Goal: Task Accomplishment & Management: Manage account settings

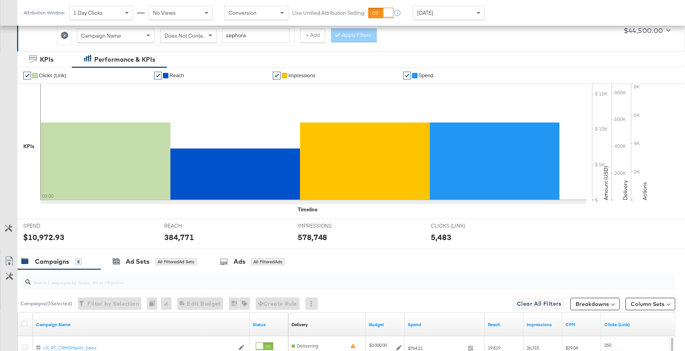
scroll to position [363, 0]
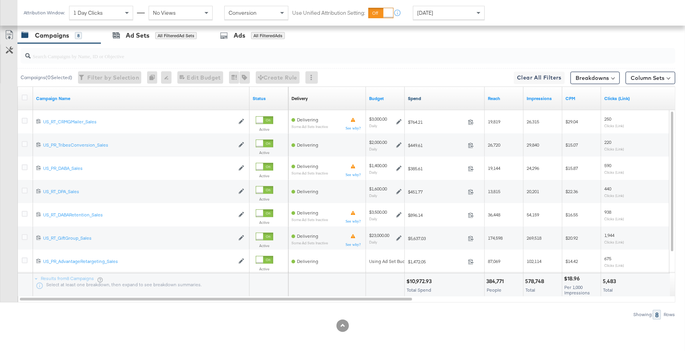
click at [443, 97] on link "Spend" at bounding box center [445, 98] width 74 height 6
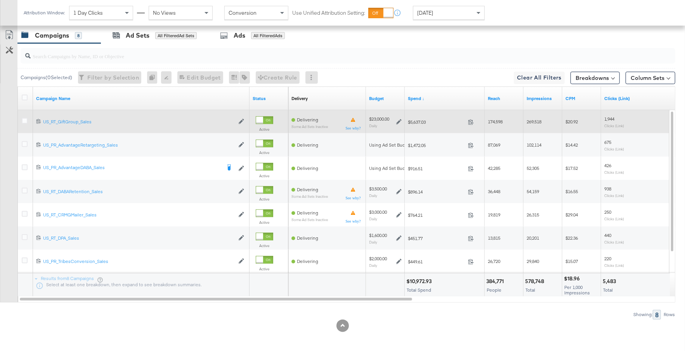
click at [402, 119] on div "$23,000.00 Daily" at bounding box center [385, 122] width 39 height 18
click at [399, 119] on icon at bounding box center [398, 121] width 5 height 5
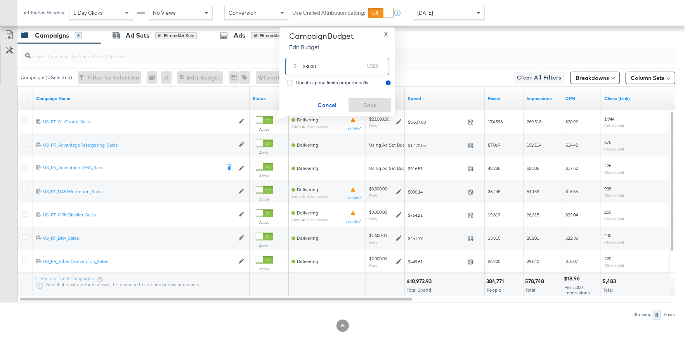
drag, startPoint x: 326, startPoint y: 67, endPoint x: 300, endPoint y: 68, distance: 26.0
click at [300, 68] on div "$ 23000 USD" at bounding box center [337, 66] width 104 height 17
type input "16000"
click at [373, 102] on span "Save" at bounding box center [370, 106] width 36 height 10
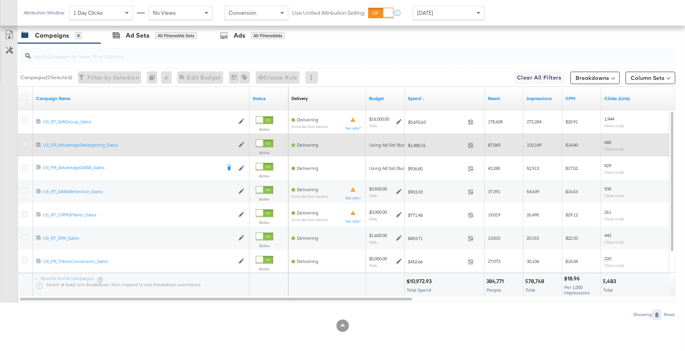
click at [24, 144] on icon at bounding box center [25, 144] width 6 height 6
click at [0, 0] on input "checkbox" at bounding box center [0, 0] width 0 height 0
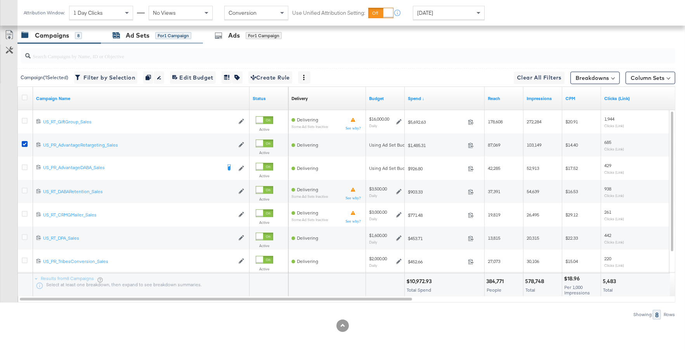
click at [142, 35] on div "Ad Sets" at bounding box center [138, 35] width 24 height 9
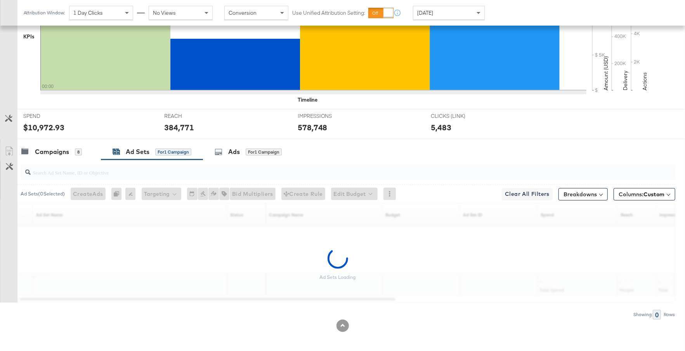
scroll to position [224, 0]
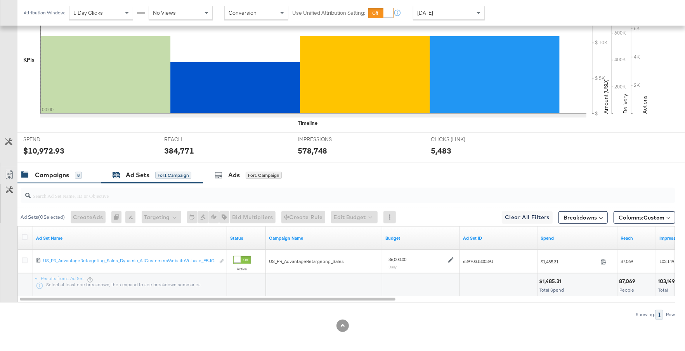
click at [58, 176] on div "Campaigns" at bounding box center [52, 175] width 34 height 9
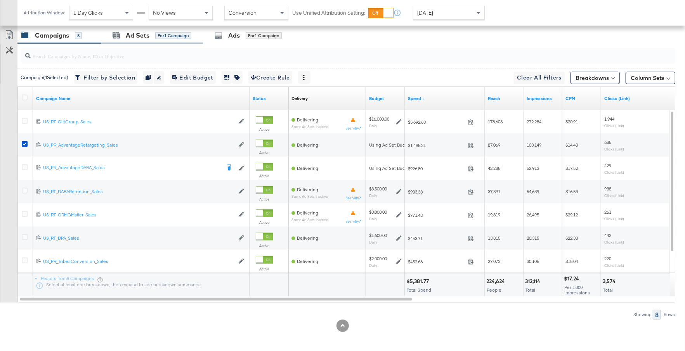
click at [154, 39] on div "Ad Sets for 1 Campaign" at bounding box center [152, 35] width 102 height 17
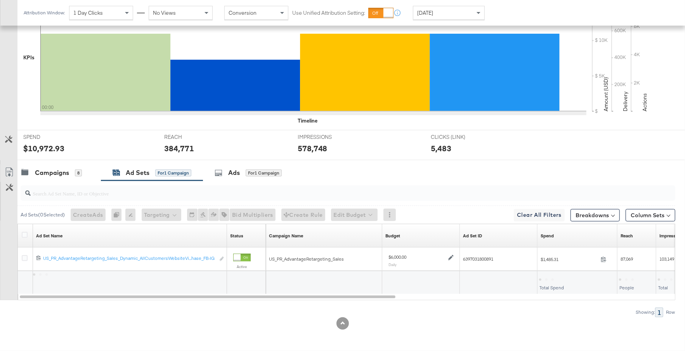
scroll to position [224, 0]
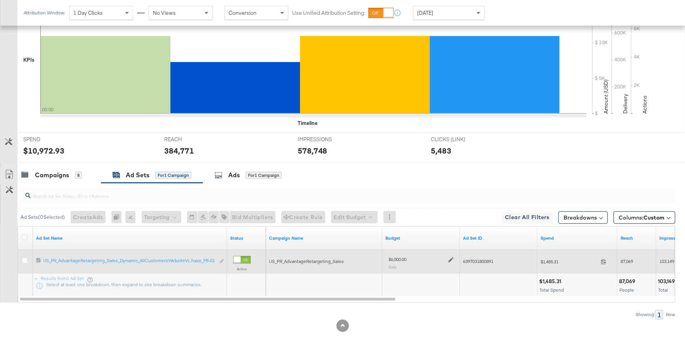
click at [452, 258] on icon at bounding box center [450, 260] width 5 height 5
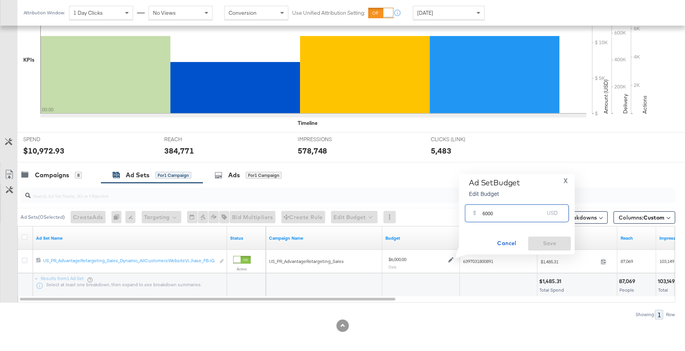
drag, startPoint x: 496, startPoint y: 216, endPoint x: 479, endPoint y: 215, distance: 16.8
click at [479, 214] on div "$ 6000 USD" at bounding box center [517, 213] width 104 height 17
type input "7000"
click at [543, 243] on span "Save" at bounding box center [549, 244] width 36 height 10
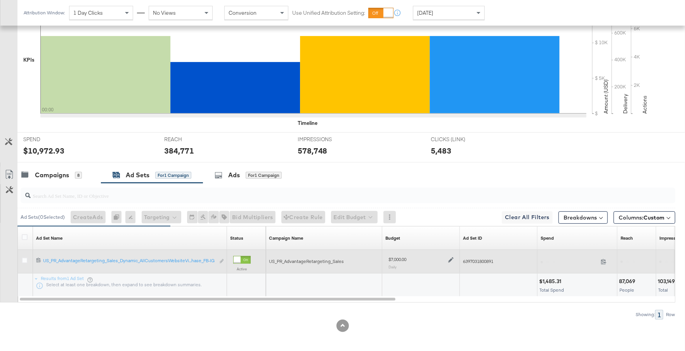
click at [452, 259] on icon at bounding box center [450, 259] width 5 height 5
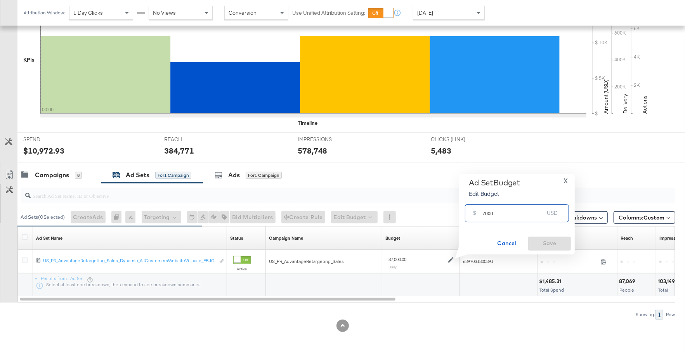
drag, startPoint x: 495, startPoint y: 215, endPoint x: 481, endPoint y: 215, distance: 13.6
click at [481, 215] on div "$ 7000 USD" at bounding box center [517, 213] width 104 height 17
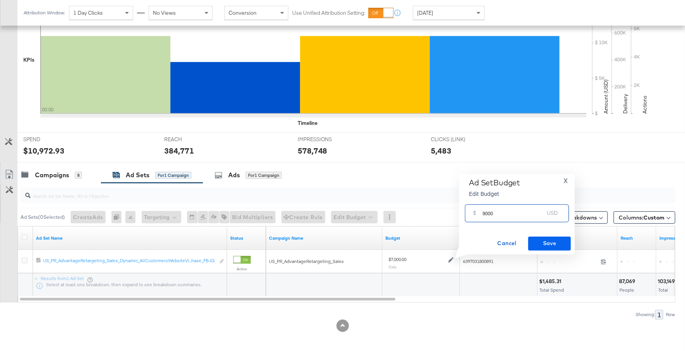
type input "9000"
click at [555, 239] on span "Save" at bounding box center [549, 244] width 36 height 10
click at [71, 168] on div "Campaigns 8" at bounding box center [58, 175] width 83 height 17
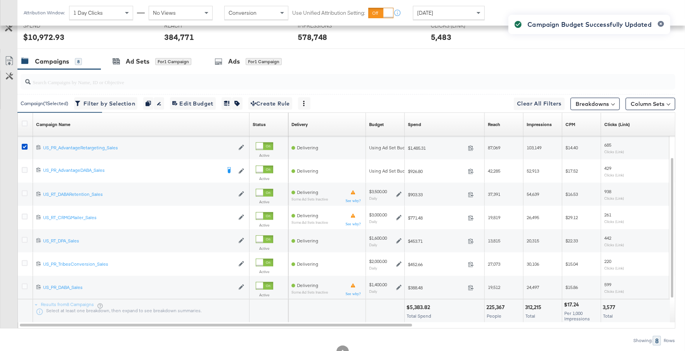
scroll to position [349, 0]
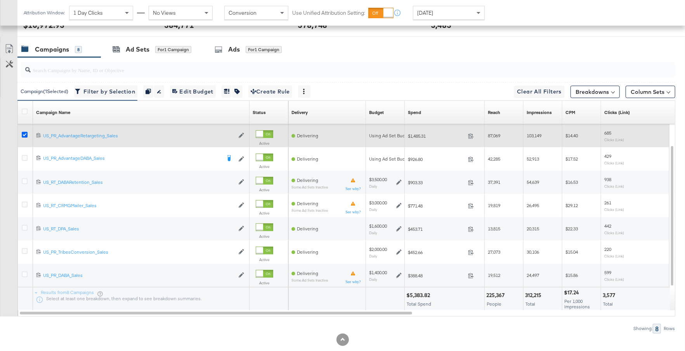
click at [25, 133] on icon at bounding box center [25, 135] width 6 height 6
click at [0, 0] on input "checkbox" at bounding box center [0, 0] width 0 height 0
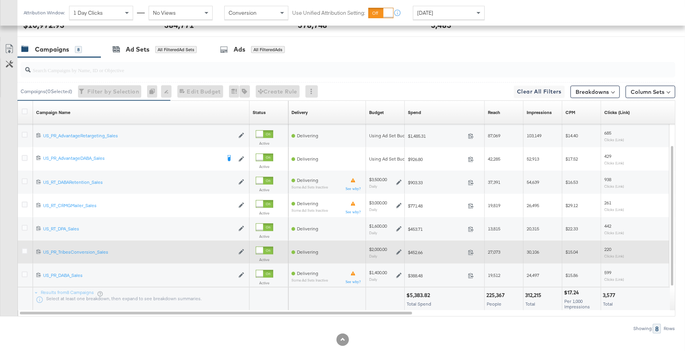
scroll to position [363, 0]
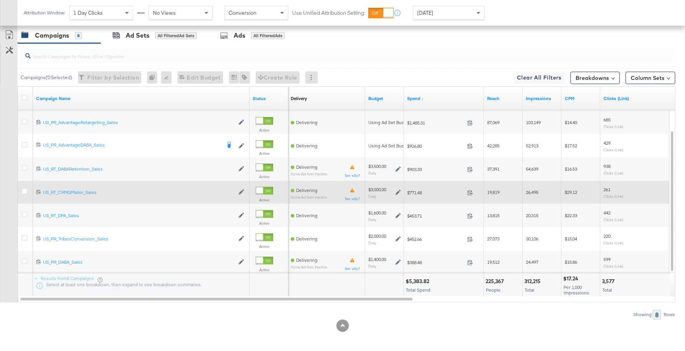
click at [398, 190] on icon at bounding box center [398, 192] width 5 height 5
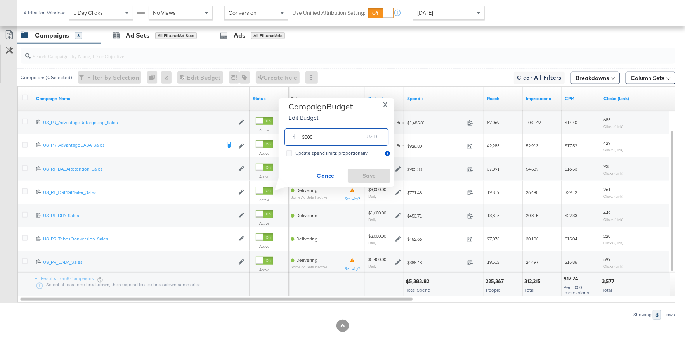
drag, startPoint x: 318, startPoint y: 137, endPoint x: 302, endPoint y: 137, distance: 15.9
click at [302, 137] on input "3000" at bounding box center [332, 134] width 61 height 17
type input "5000"
click at [360, 172] on span "Save" at bounding box center [369, 176] width 36 height 10
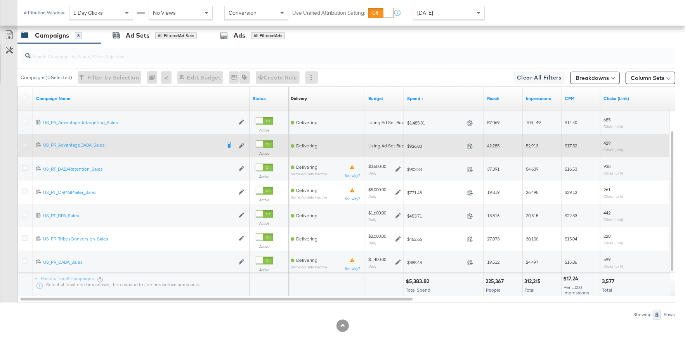
click at [24, 142] on icon at bounding box center [25, 145] width 6 height 6
click at [0, 0] on input "checkbox" at bounding box center [0, 0] width 0 height 0
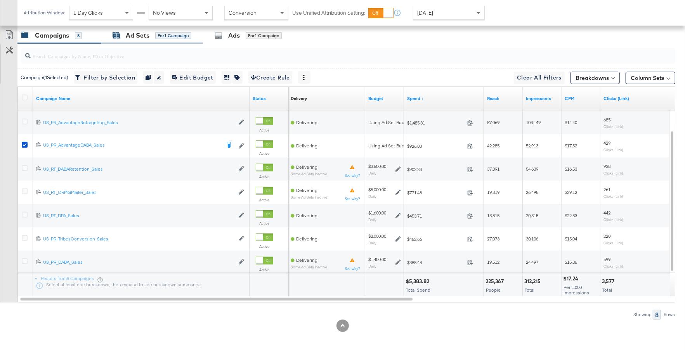
click at [147, 35] on div "Ad Sets" at bounding box center [138, 35] width 24 height 9
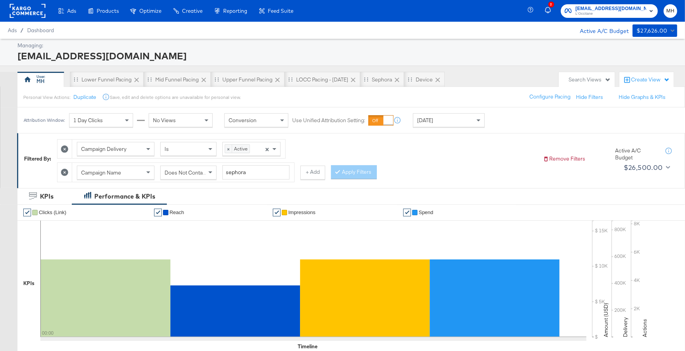
scroll to position [224, 0]
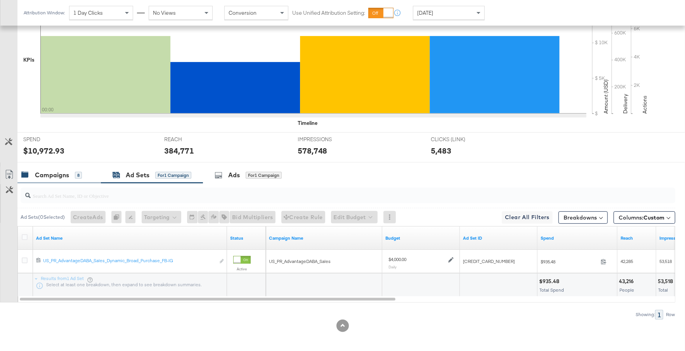
click at [63, 172] on div "Campaigns" at bounding box center [52, 175] width 34 height 9
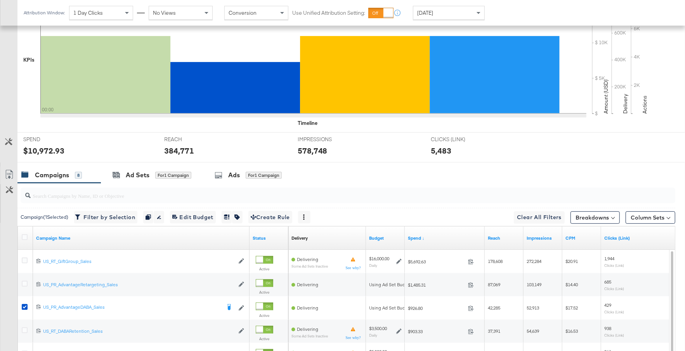
scroll to position [363, 0]
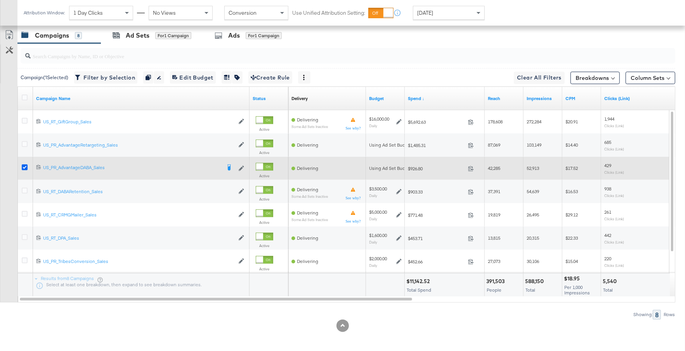
click at [26, 166] on icon at bounding box center [25, 168] width 6 height 6
click at [0, 0] on input "checkbox" at bounding box center [0, 0] width 0 height 0
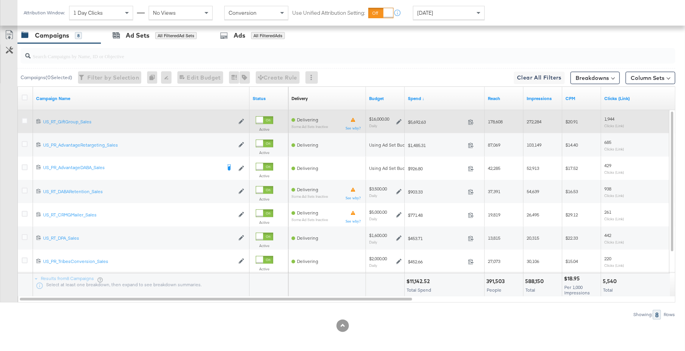
click at [399, 119] on icon at bounding box center [398, 121] width 5 height 5
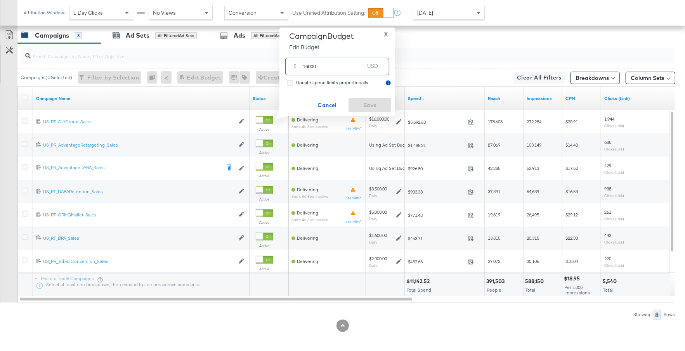
drag, startPoint x: 318, startPoint y: 70, endPoint x: 300, endPoint y: 68, distance: 18.1
click at [300, 68] on div "$ 16000 USD" at bounding box center [337, 66] width 104 height 17
type input "18000"
click at [365, 100] on button "Save" at bounding box center [370, 105] width 43 height 14
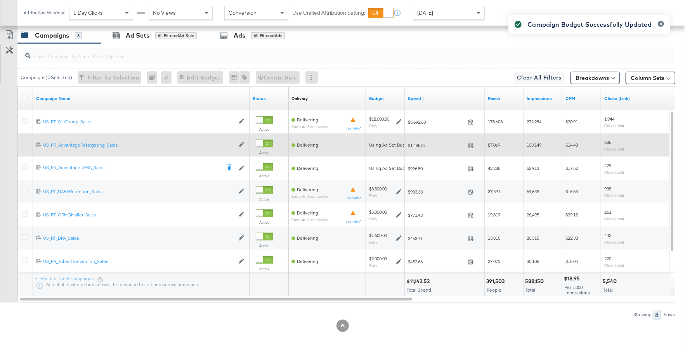
click at [24, 141] on icon at bounding box center [25, 144] width 6 height 6
click at [0, 0] on input "checkbox" at bounding box center [0, 0] width 0 height 0
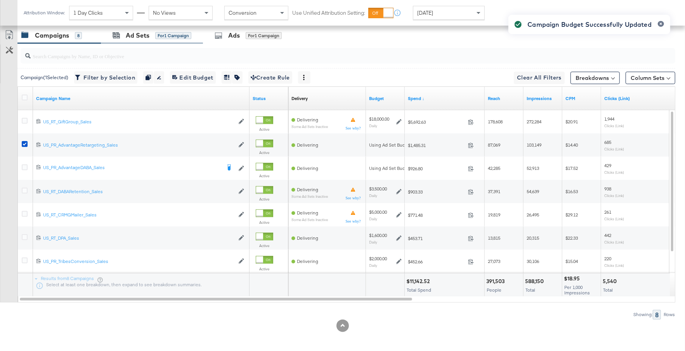
click at [167, 39] on div "Ad Sets for 1 Campaign" at bounding box center [152, 35] width 102 height 17
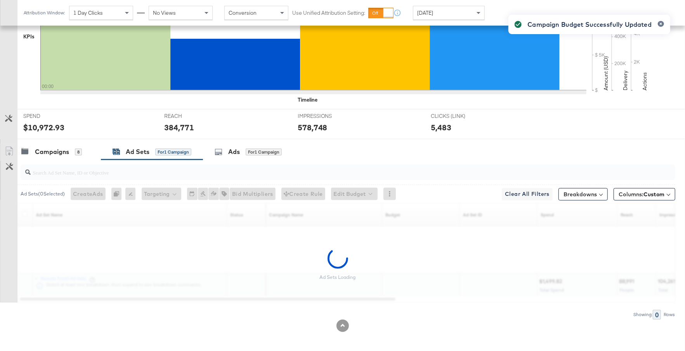
scroll to position [224, 0]
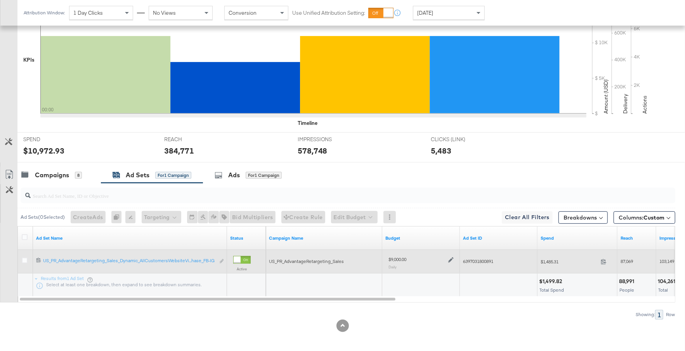
click at [452, 259] on icon at bounding box center [450, 259] width 5 height 5
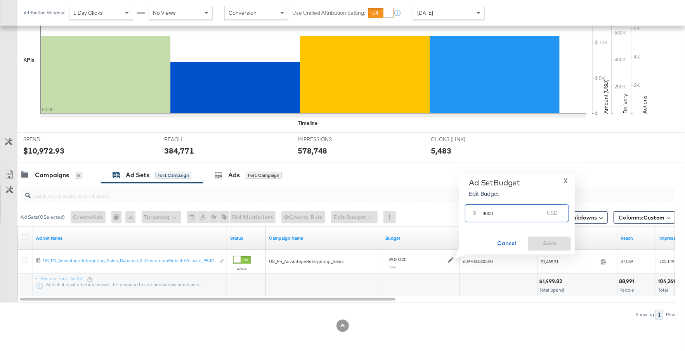
drag, startPoint x: 497, startPoint y: 212, endPoint x: 479, endPoint y: 212, distance: 18.2
click at [479, 212] on div "$ 9000 USD" at bounding box center [517, 213] width 104 height 17
type input "10000"
click at [545, 240] on span "Save" at bounding box center [549, 244] width 36 height 10
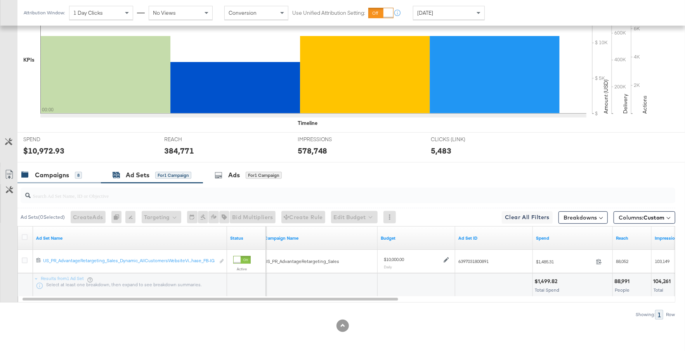
click at [66, 174] on div "Campaigns" at bounding box center [52, 175] width 34 height 9
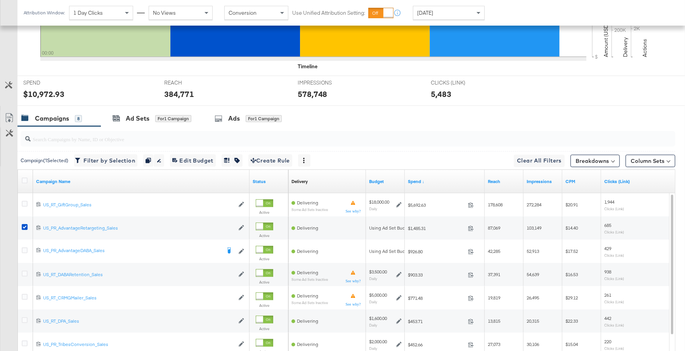
scroll to position [309, 0]
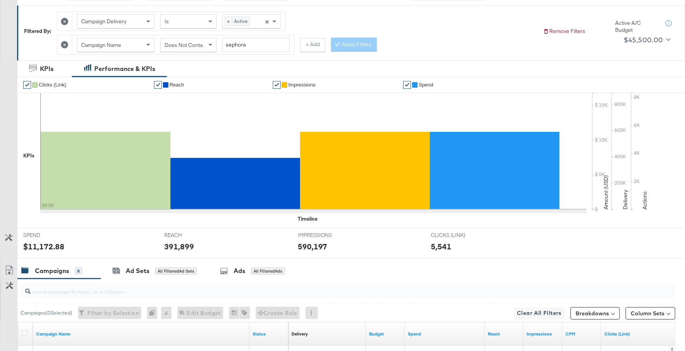
scroll to position [363, 0]
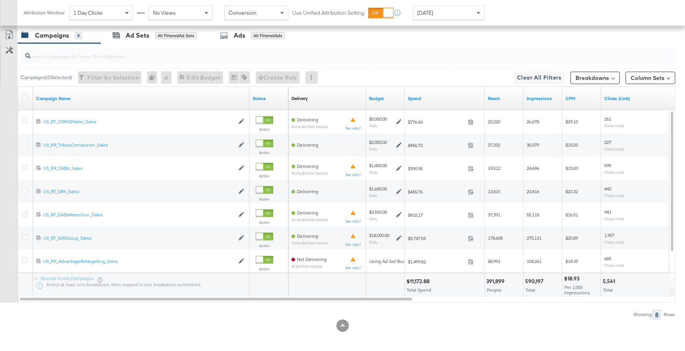
click at [426, 92] on div "Spend" at bounding box center [445, 98] width 80 height 12
click at [387, 95] on link "Budget" at bounding box center [385, 98] width 33 height 6
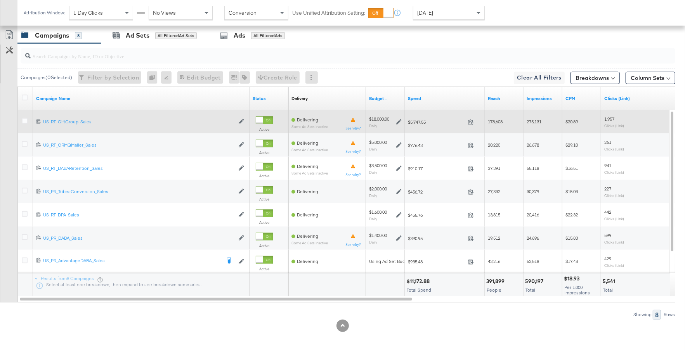
click at [399, 119] on icon at bounding box center [398, 121] width 5 height 5
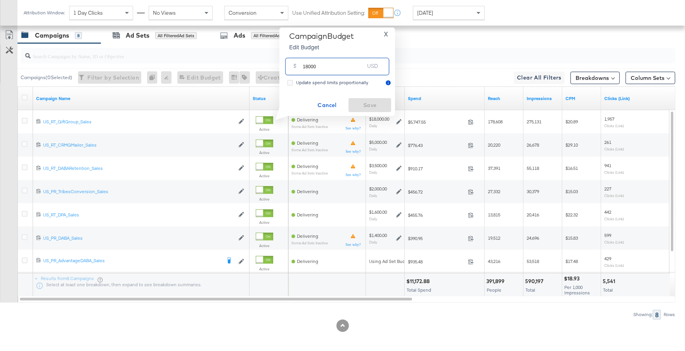
drag, startPoint x: 317, startPoint y: 68, endPoint x: 294, endPoint y: 68, distance: 22.5
click at [294, 68] on div "$ 18000 USD" at bounding box center [337, 66] width 104 height 17
type input "16000"
click at [371, 102] on span "Save" at bounding box center [370, 106] width 36 height 10
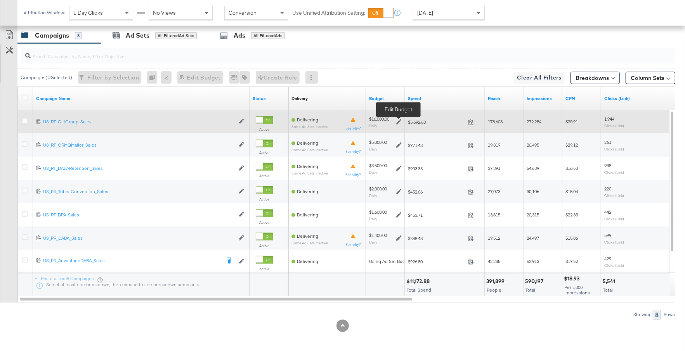
click at [399, 120] on icon at bounding box center [398, 121] width 5 height 5
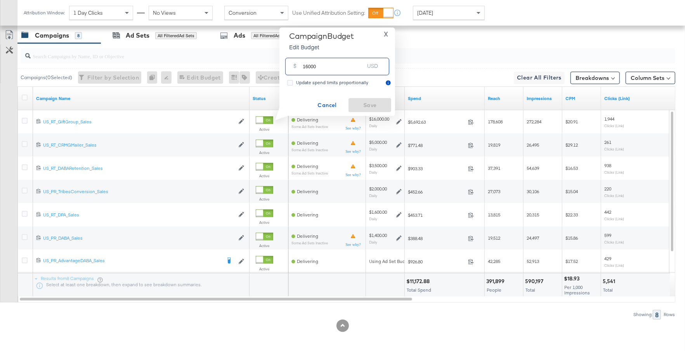
drag, startPoint x: 323, startPoint y: 69, endPoint x: 293, endPoint y: 69, distance: 29.9
click at [293, 69] on div "$ 16000 USD" at bounding box center [337, 66] width 104 height 17
type input "15000"
click at [363, 101] on span "Save" at bounding box center [370, 106] width 36 height 10
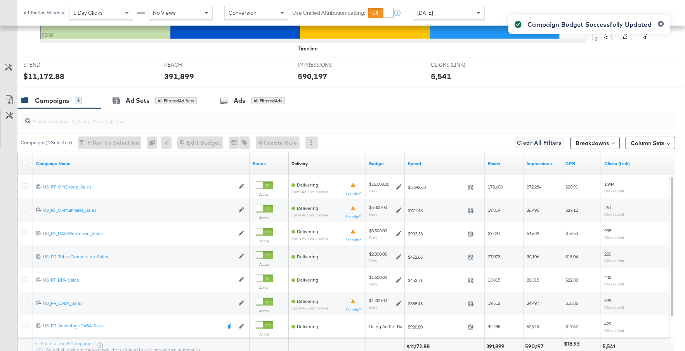
scroll to position [329, 0]
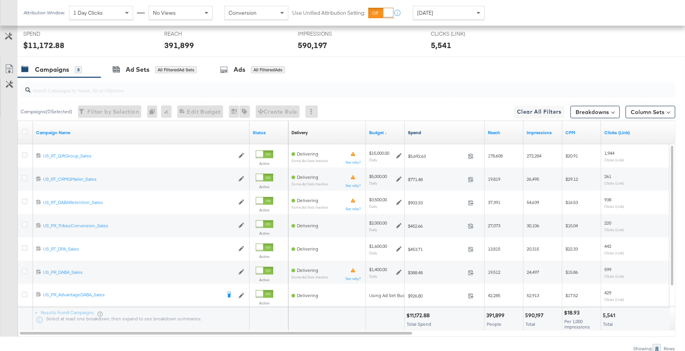
click at [430, 130] on link "Spend" at bounding box center [445, 133] width 74 height 6
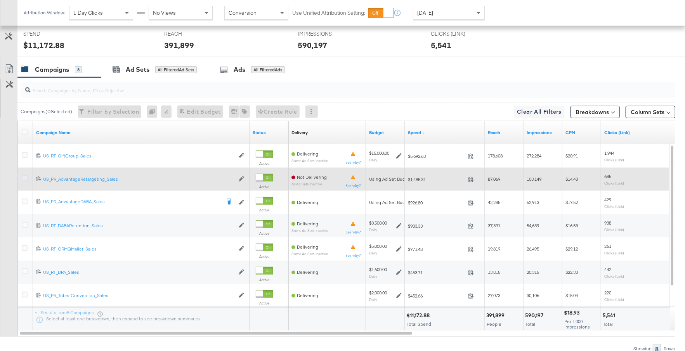
click at [25, 176] on icon at bounding box center [25, 178] width 6 height 6
click at [0, 0] on input "checkbox" at bounding box center [0, 0] width 0 height 0
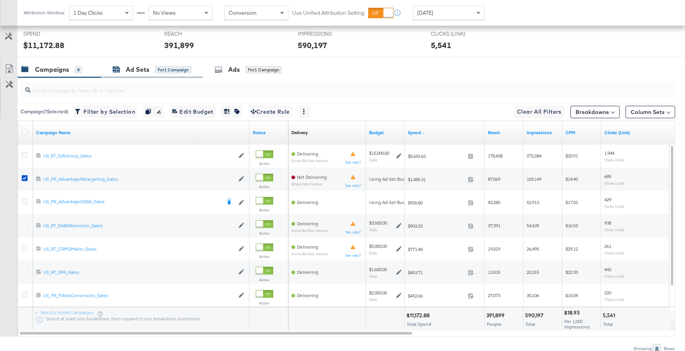
click at [158, 68] on div "for 1 Campaign" at bounding box center [173, 69] width 36 height 7
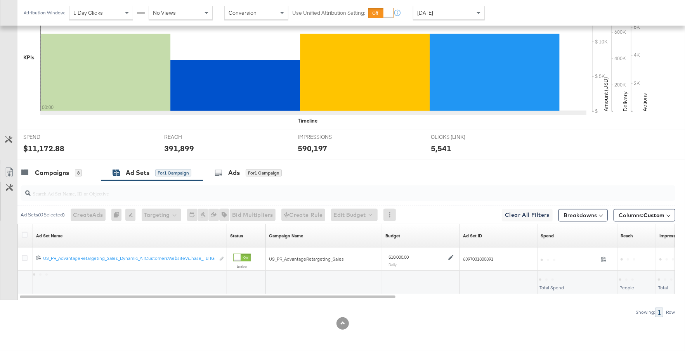
scroll to position [224, 0]
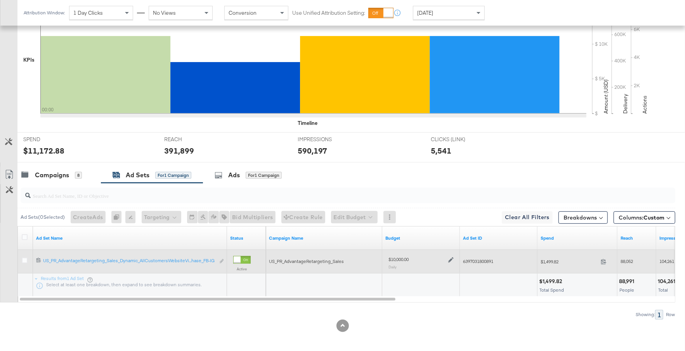
click at [451, 258] on icon at bounding box center [450, 260] width 5 height 5
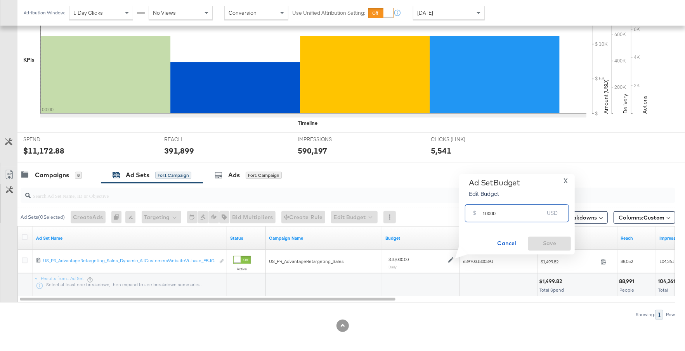
drag, startPoint x: 498, startPoint y: 216, endPoint x: 482, endPoint y: 215, distance: 15.9
click at [482, 215] on div "$ 10000 USD" at bounding box center [517, 213] width 104 height 17
click at [566, 180] on span "X" at bounding box center [566, 180] width 4 height 11
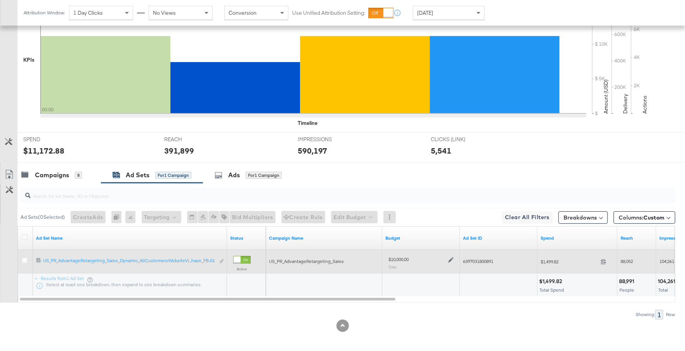
click at [451, 260] on icon at bounding box center [450, 259] width 5 height 5
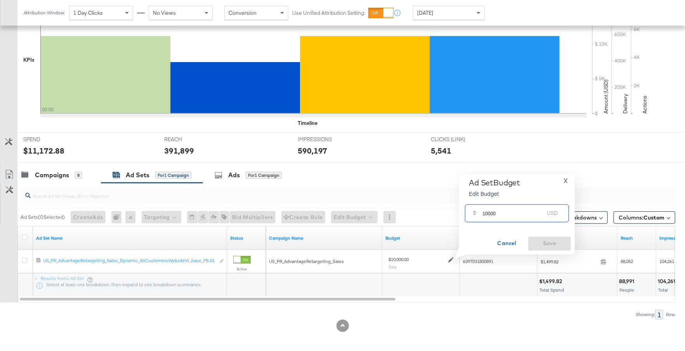
drag, startPoint x: 500, startPoint y: 215, endPoint x: 480, endPoint y: 214, distance: 19.8
click at [480, 214] on div "$ 10000 USD" at bounding box center [517, 213] width 104 height 17
type input "9000"
click at [561, 240] on span "Save" at bounding box center [549, 244] width 36 height 10
click at [78, 174] on div "8" at bounding box center [78, 175] width 7 height 7
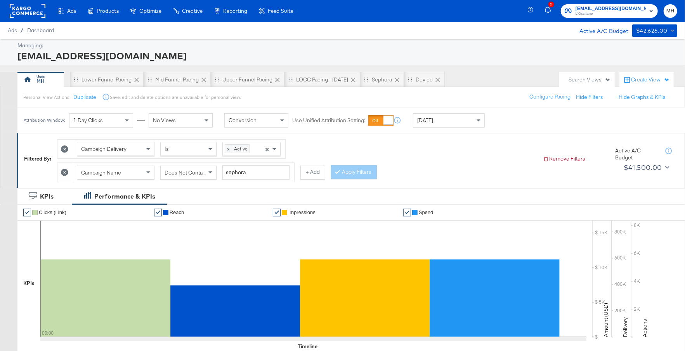
scroll to position [363, 0]
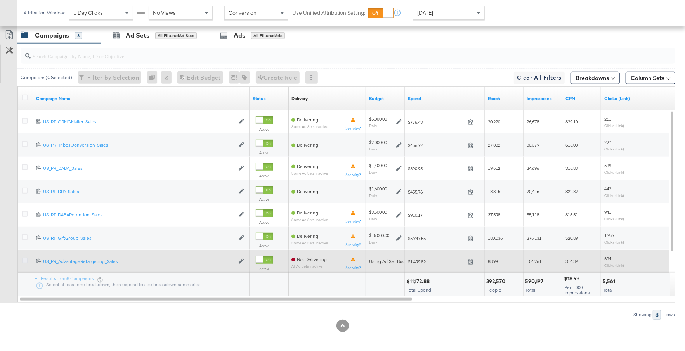
click at [25, 258] on icon at bounding box center [25, 261] width 6 height 6
click at [0, 0] on input "checkbox" at bounding box center [0, 0] width 0 height 0
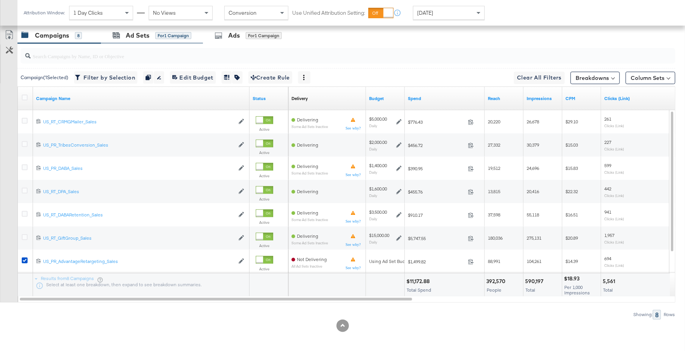
click at [161, 28] on div "Ad Sets for 1 Campaign" at bounding box center [152, 35] width 102 height 17
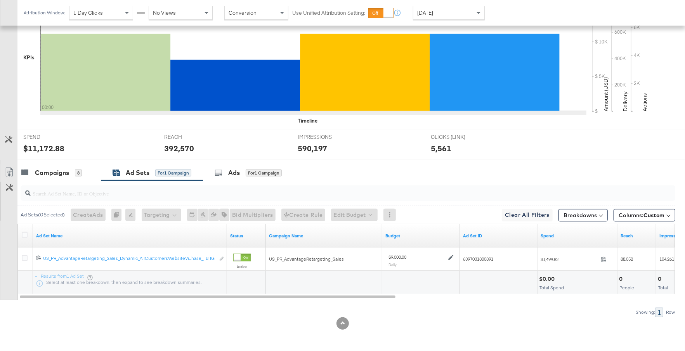
scroll to position [224, 0]
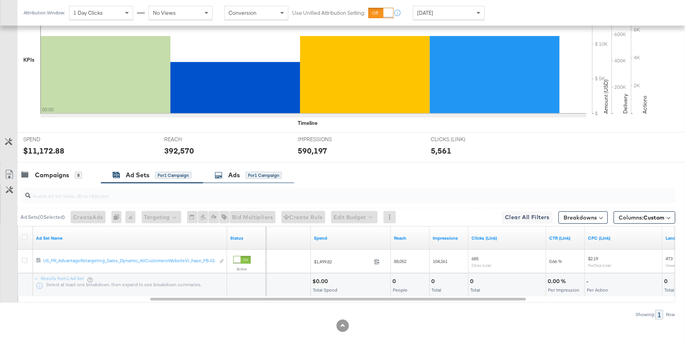
click at [242, 174] on div "Ads for 1 Campaign" at bounding box center [248, 175] width 67 height 9
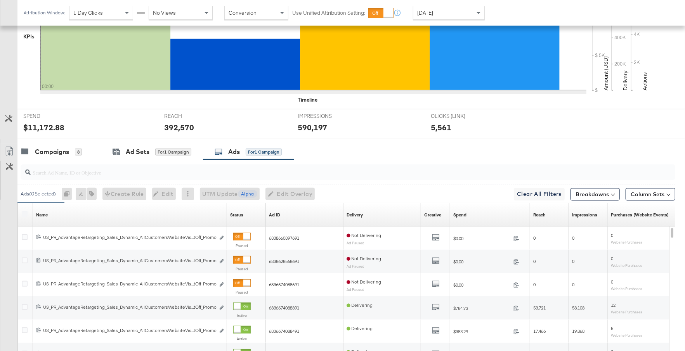
scroll to position [363, 0]
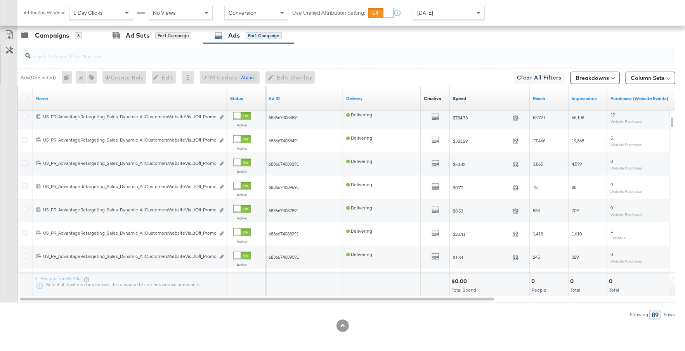
click at [492, 97] on link "Spend" at bounding box center [490, 98] width 74 height 6
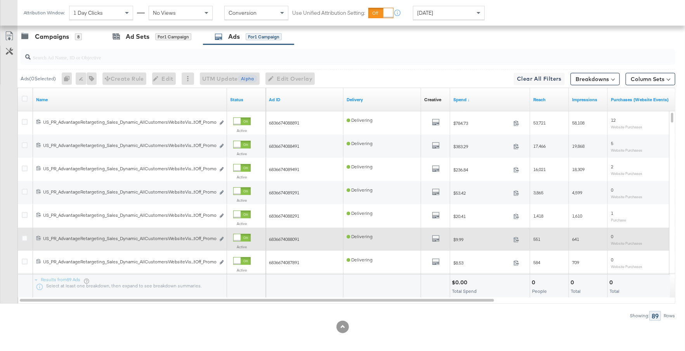
scroll to position [349, 0]
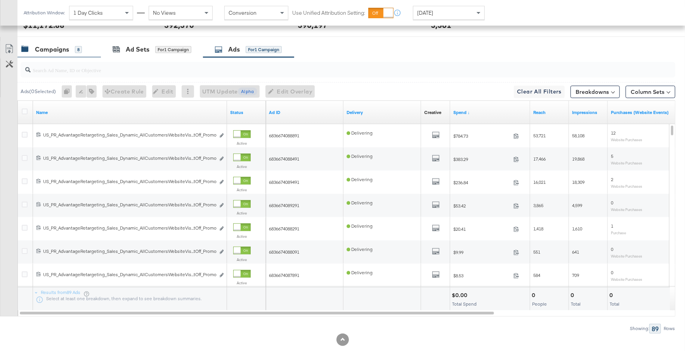
click at [65, 51] on div "Campaigns" at bounding box center [52, 49] width 34 height 9
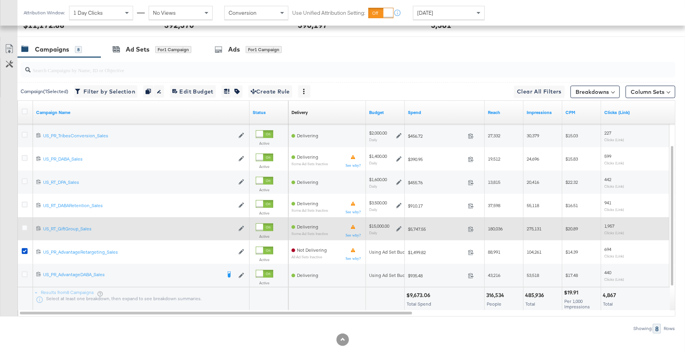
scroll to position [363, 0]
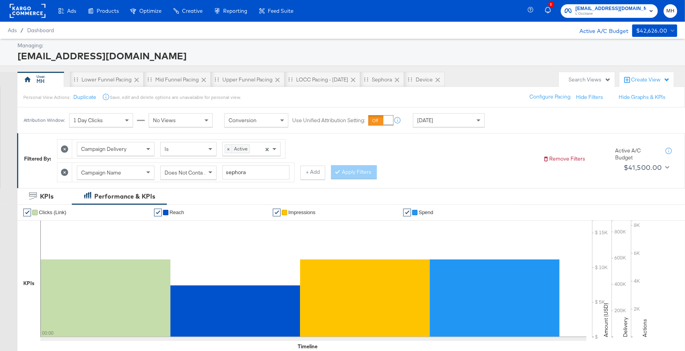
scroll to position [363, 0]
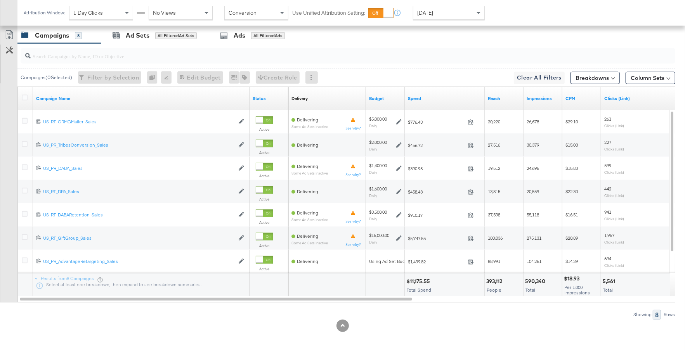
click at [443, 100] on div "Spend" at bounding box center [445, 98] width 80 height 12
click at [438, 95] on link "Spend" at bounding box center [445, 98] width 74 height 6
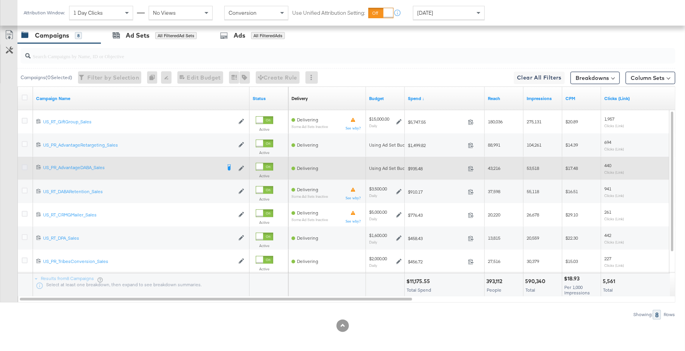
click at [25, 166] on icon at bounding box center [25, 168] width 6 height 6
click at [0, 0] on input "checkbox" at bounding box center [0, 0] width 0 height 0
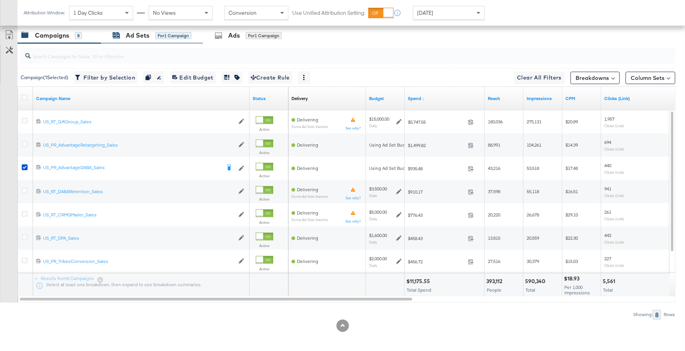
click at [158, 32] on span "for 1 Campaign" at bounding box center [173, 35] width 36 height 7
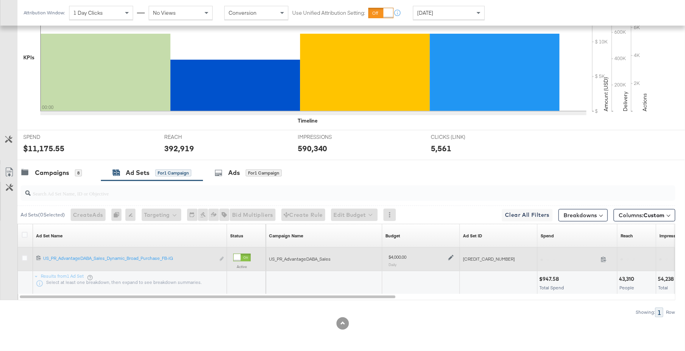
scroll to position [224, 0]
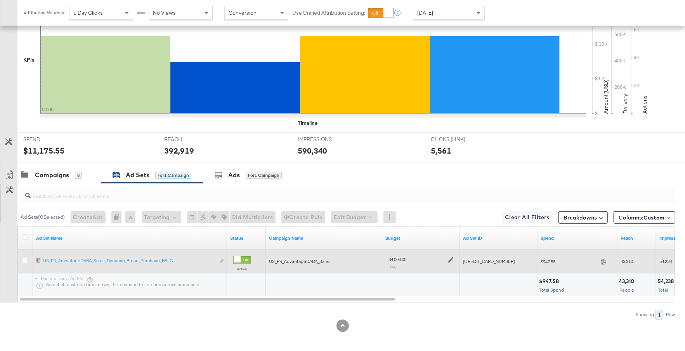
click at [450, 259] on icon at bounding box center [450, 260] width 5 height 5
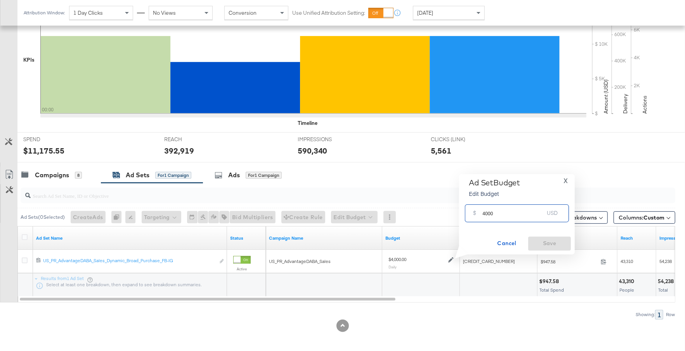
drag, startPoint x: 496, startPoint y: 215, endPoint x: 483, endPoint y: 216, distance: 12.8
click at [483, 215] on input "4000" at bounding box center [513, 210] width 61 height 17
type input "2000"
click at [541, 240] on span "Save" at bounding box center [549, 244] width 36 height 10
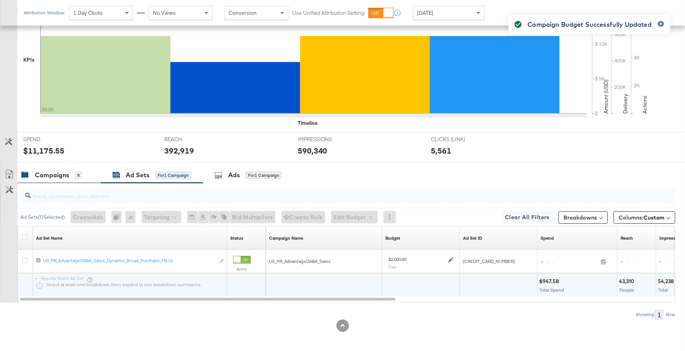
click at [65, 173] on div "Campaigns" at bounding box center [52, 175] width 34 height 9
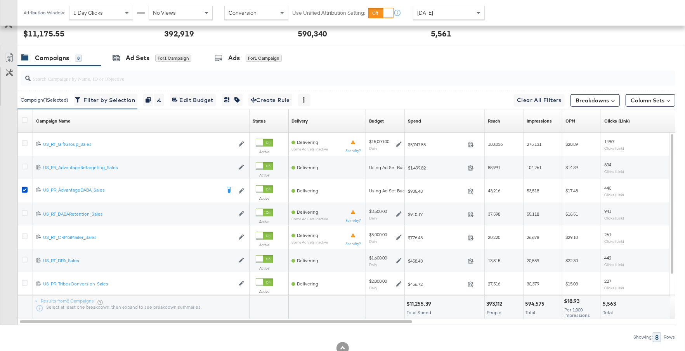
scroll to position [363, 0]
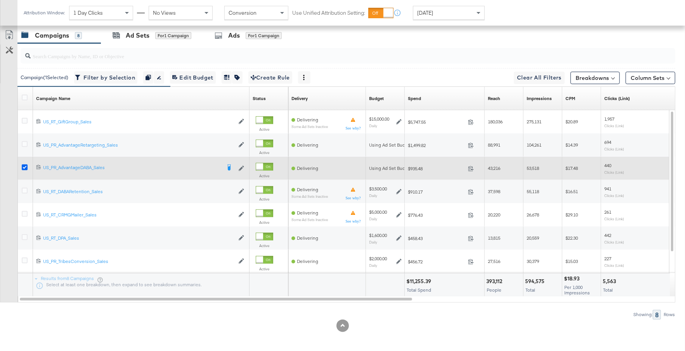
click at [23, 167] on icon at bounding box center [25, 168] width 6 height 6
click at [0, 0] on input "checkbox" at bounding box center [0, 0] width 0 height 0
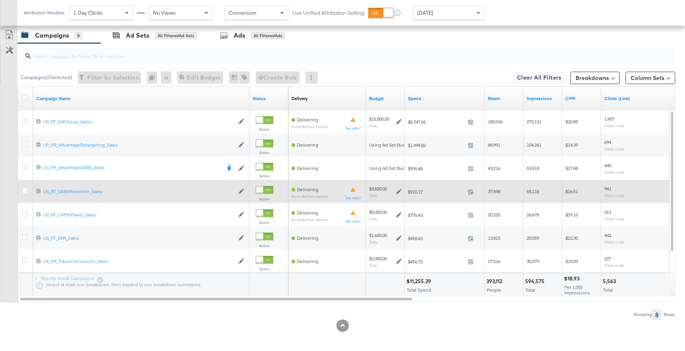
click at [399, 190] on icon at bounding box center [398, 191] width 5 height 5
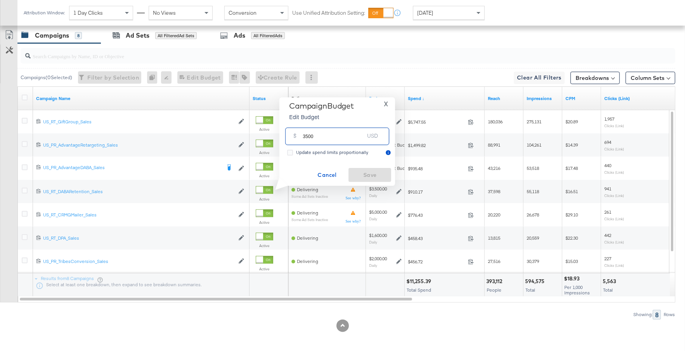
drag, startPoint x: 320, startPoint y: 142, endPoint x: 299, endPoint y: 136, distance: 21.3
click at [299, 136] on div "$ 3500 USD" at bounding box center [337, 136] width 104 height 17
type input "2000"
click at [382, 180] on button "Save" at bounding box center [370, 175] width 43 height 14
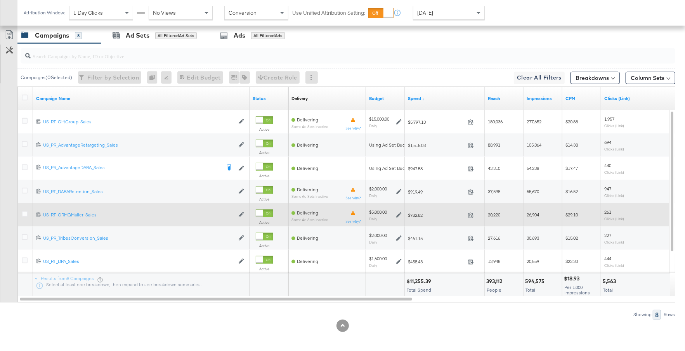
click at [398, 213] on icon at bounding box center [398, 214] width 5 height 5
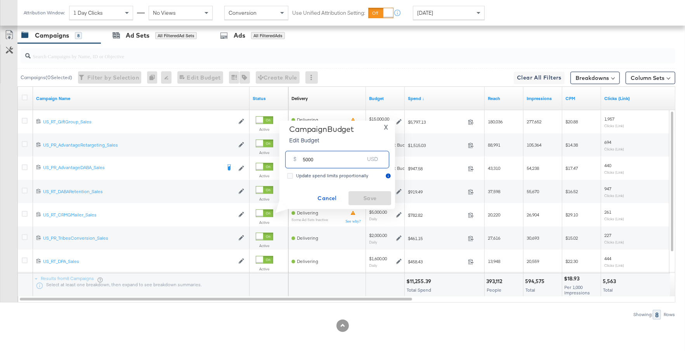
drag, startPoint x: 317, startPoint y: 162, endPoint x: 298, endPoint y: 160, distance: 19.5
click at [298, 160] on div "$ 5000 USD" at bounding box center [337, 159] width 104 height 17
click at [385, 127] on span "X" at bounding box center [386, 127] width 4 height 11
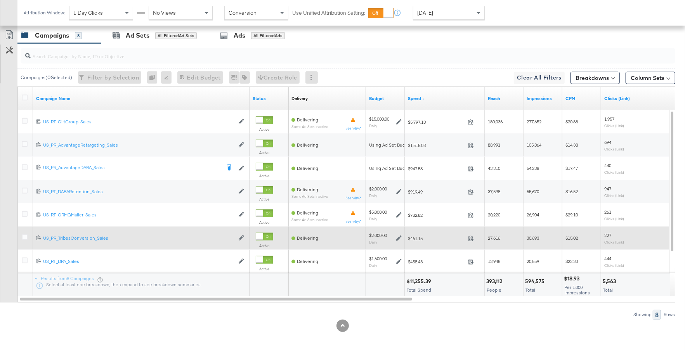
click at [398, 237] on icon at bounding box center [398, 238] width 5 height 5
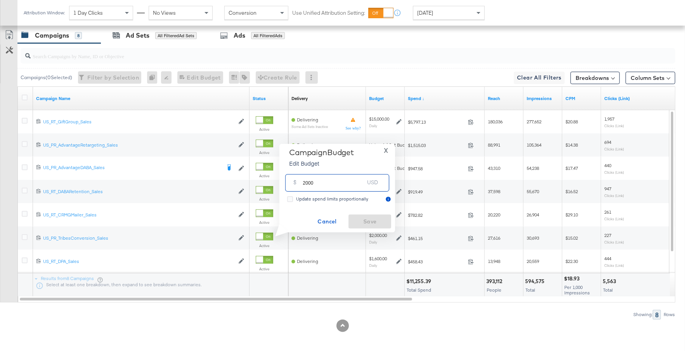
drag, startPoint x: 316, startPoint y: 184, endPoint x: 297, endPoint y: 184, distance: 19.4
click at [297, 184] on div "$ 2000 USD" at bounding box center [337, 182] width 104 height 17
type input "1700"
click at [366, 222] on span "Save" at bounding box center [370, 222] width 36 height 10
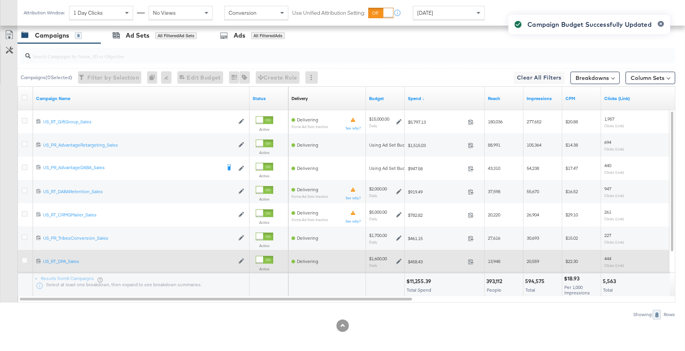
click at [398, 260] on icon at bounding box center [398, 261] width 5 height 5
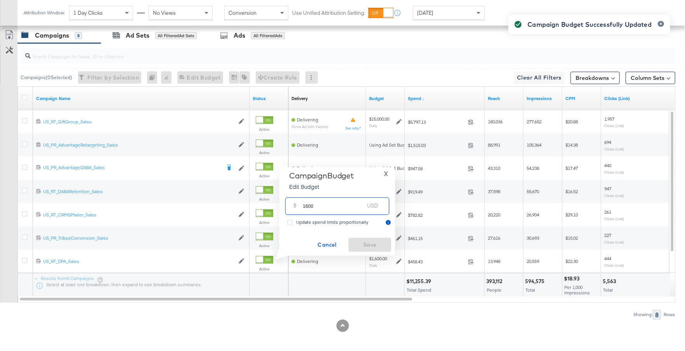
drag, startPoint x: 316, startPoint y: 211, endPoint x: 302, endPoint y: 210, distance: 14.1
click at [302, 210] on div "$ 1600 USD" at bounding box center [337, 206] width 104 height 17
type input "1000"
click at [370, 238] on button "Save" at bounding box center [370, 245] width 43 height 14
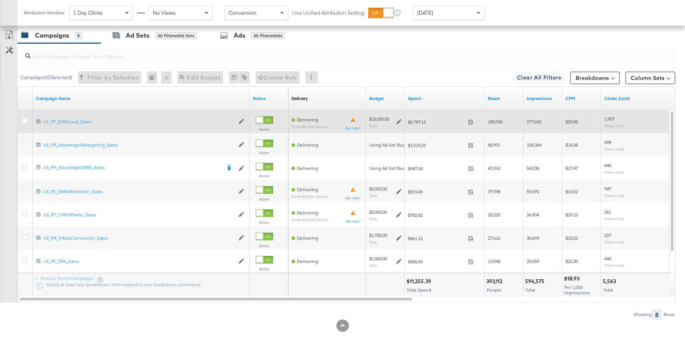
click at [399, 120] on icon at bounding box center [398, 121] width 5 height 5
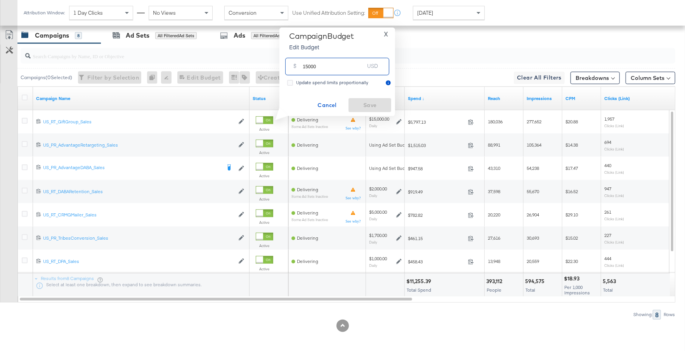
drag, startPoint x: 319, startPoint y: 67, endPoint x: 300, endPoint y: 68, distance: 19.0
click at [300, 68] on div "$ 15000 USD" at bounding box center [337, 66] width 104 height 17
type input "13000"
click at [361, 103] on span "Save" at bounding box center [370, 106] width 36 height 10
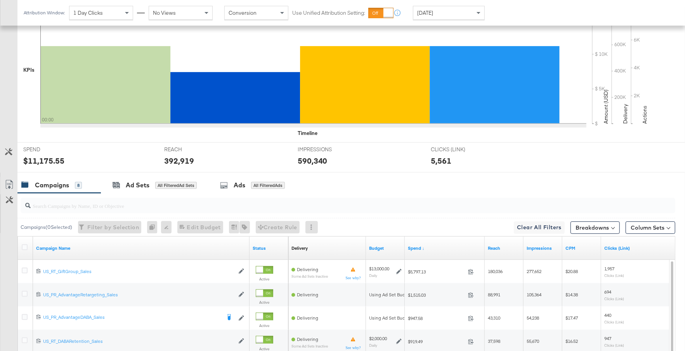
scroll to position [279, 0]
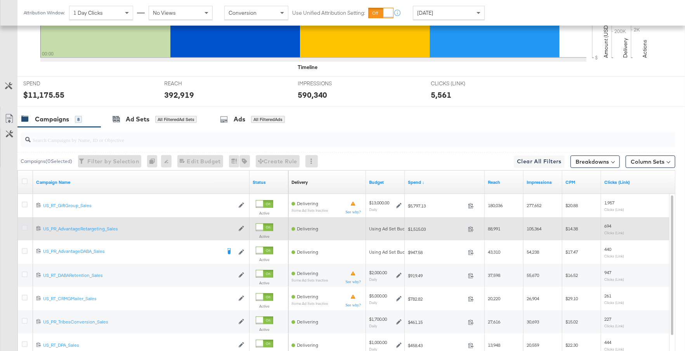
click at [25, 226] on icon at bounding box center [25, 228] width 6 height 6
click at [0, 0] on input "checkbox" at bounding box center [0, 0] width 0 height 0
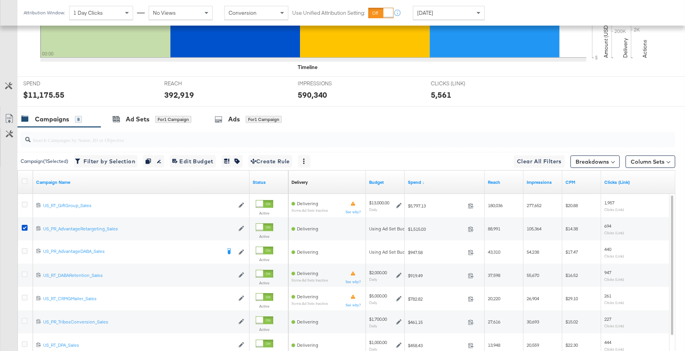
click at [153, 129] on input "search" at bounding box center [323, 136] width 585 height 15
click at [153, 115] on div "Ad Sets for 1 Campaign" at bounding box center [152, 119] width 79 height 9
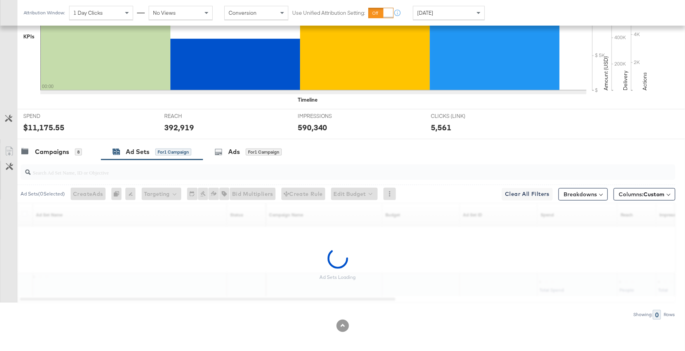
scroll to position [224, 0]
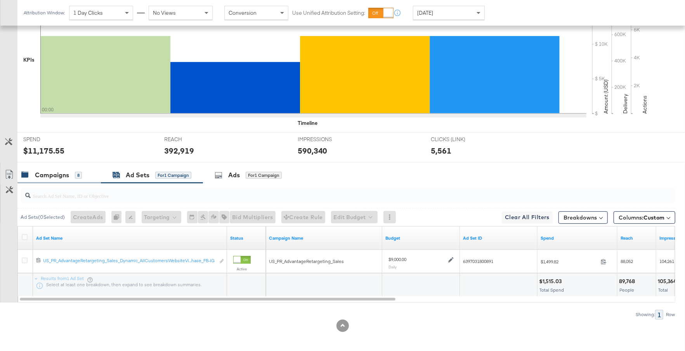
click at [66, 171] on div "Campaigns" at bounding box center [52, 175] width 34 height 9
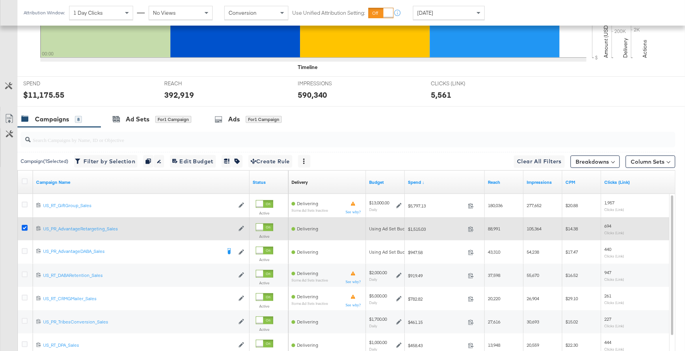
click at [24, 226] on icon at bounding box center [25, 228] width 6 height 6
click at [0, 0] on input "checkbox" at bounding box center [0, 0] width 0 height 0
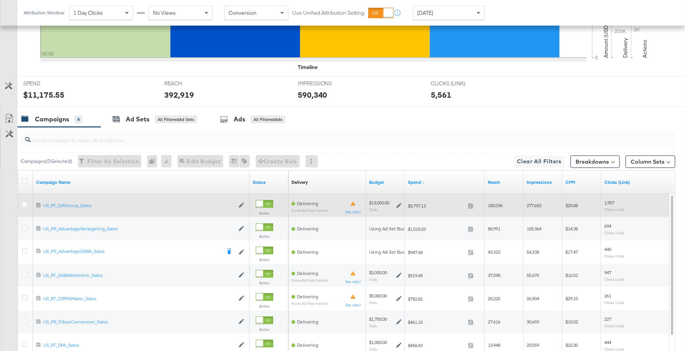
scroll to position [300, 0]
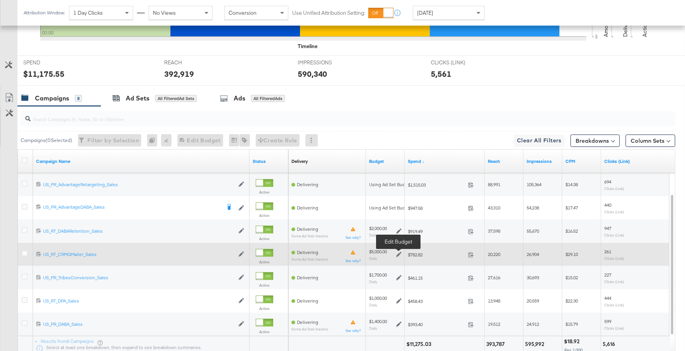
click at [399, 252] on icon at bounding box center [398, 254] width 5 height 5
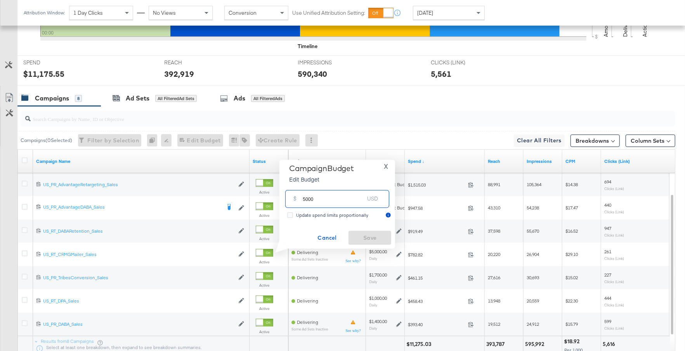
drag, startPoint x: 316, startPoint y: 202, endPoint x: 290, endPoint y: 199, distance: 27.0
click at [290, 199] on div "$ 5000 USD" at bounding box center [337, 198] width 104 height 17
type input "4000"
click at [357, 236] on span "Save" at bounding box center [370, 238] width 36 height 10
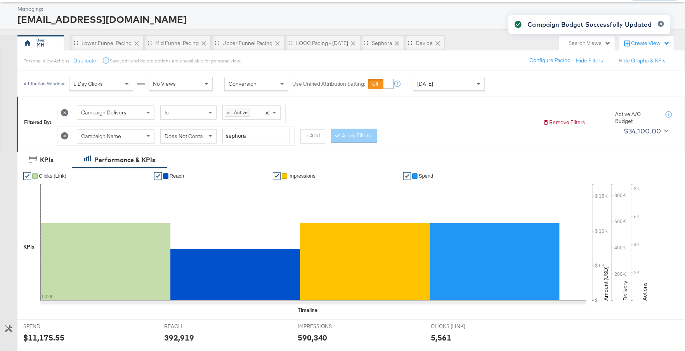
scroll to position [0, 0]
